Goal: Navigation & Orientation: Find specific page/section

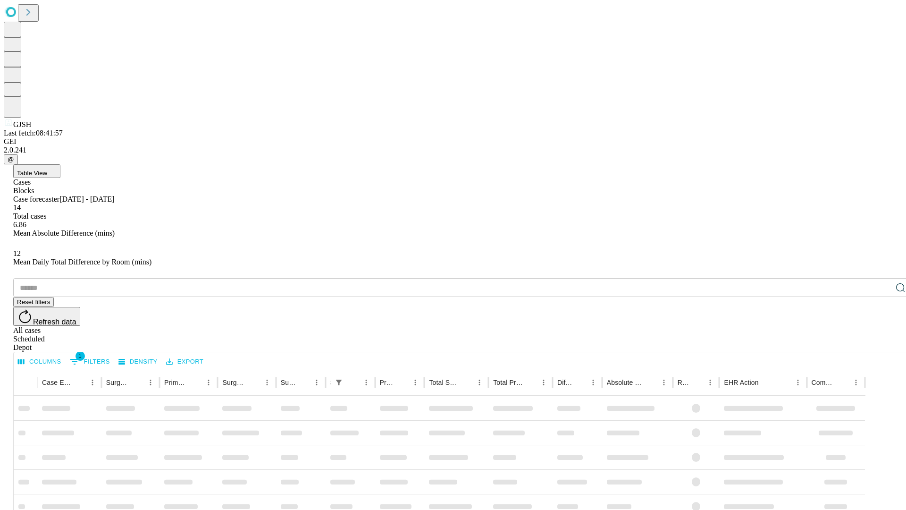
click at [47, 169] on span "Table View" at bounding box center [32, 172] width 30 height 7
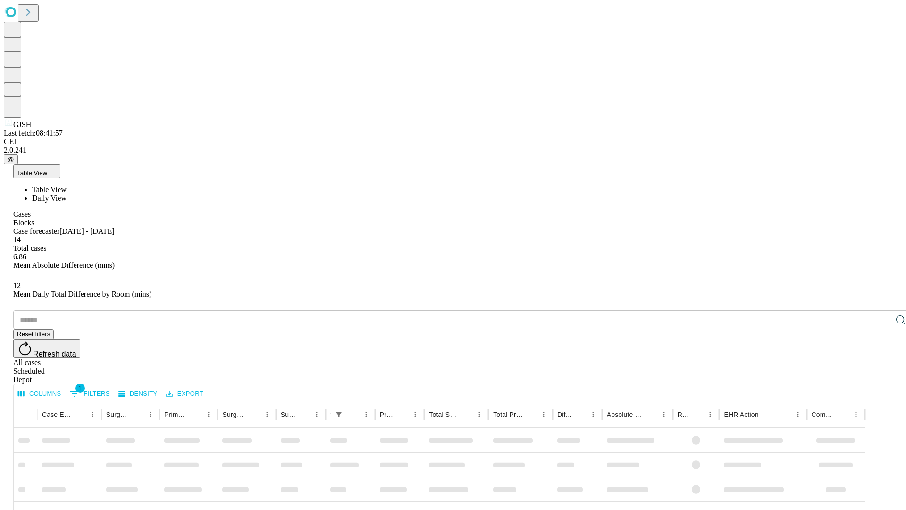
click at [67, 194] on span "Daily View" at bounding box center [49, 198] width 34 height 8
